Goal: Transaction & Acquisition: Book appointment/travel/reservation

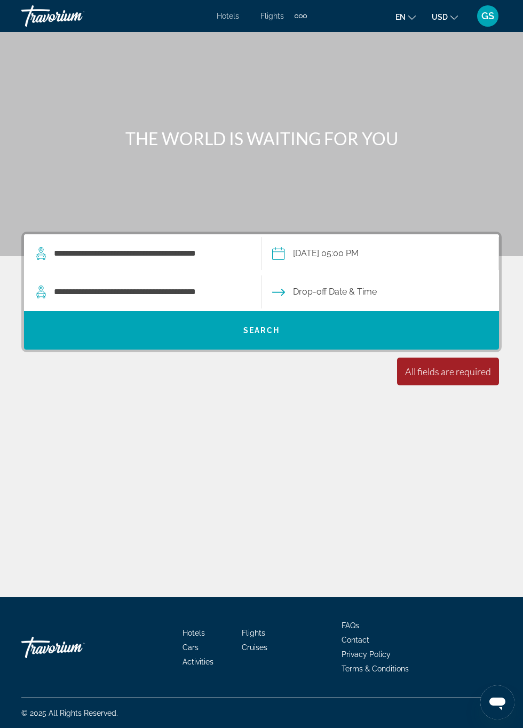
click at [304, 16] on div "Extra navigation items" at bounding box center [305, 16] width 4 height 4
click at [303, 17] on div "Extra navigation items" at bounding box center [305, 16] width 4 height 4
click at [286, 54] on span "Cruises" at bounding box center [283, 55] width 26 height 9
